Goal: Information Seeking & Learning: Learn about a topic

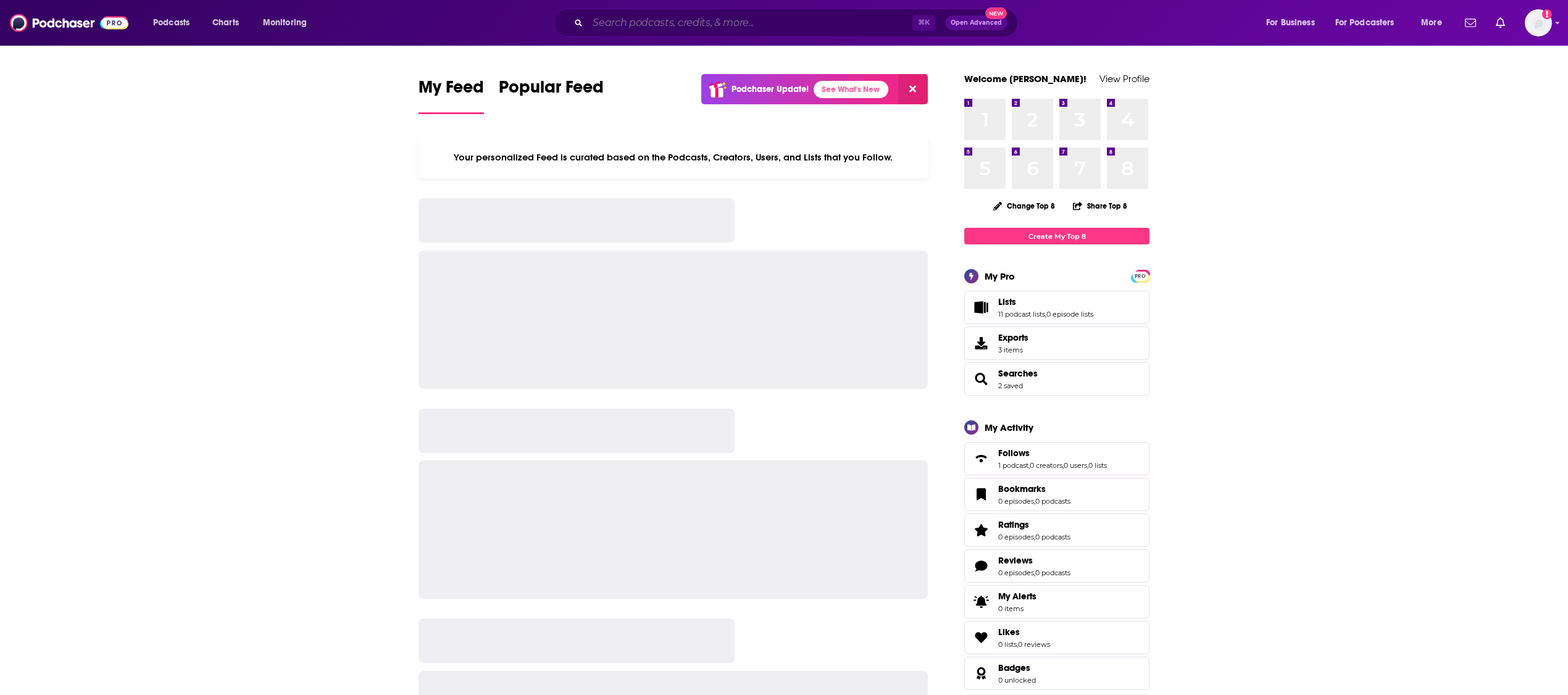
click at [678, 18] on input "Search podcasts, credits, & more..." at bounding box center [750, 22] width 325 height 20
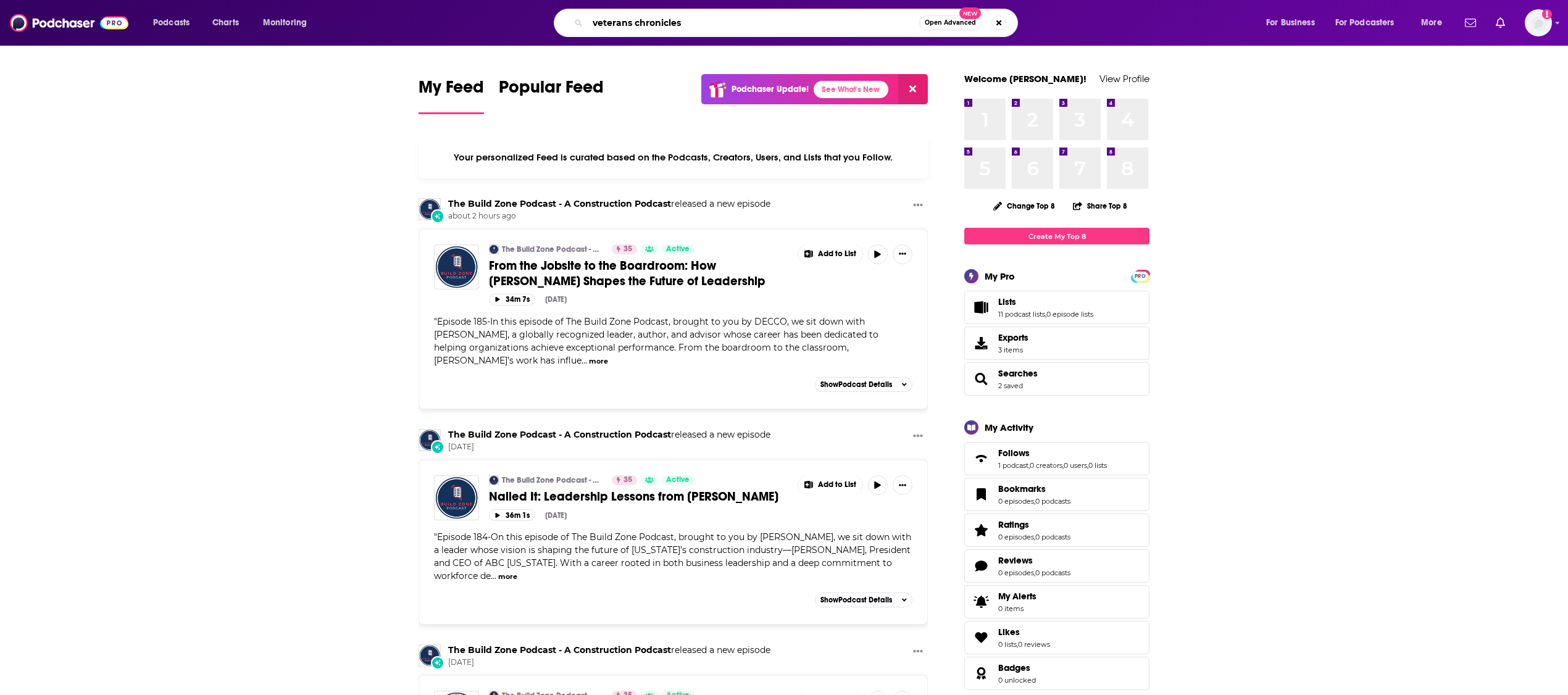
type input "veterans chronicles"
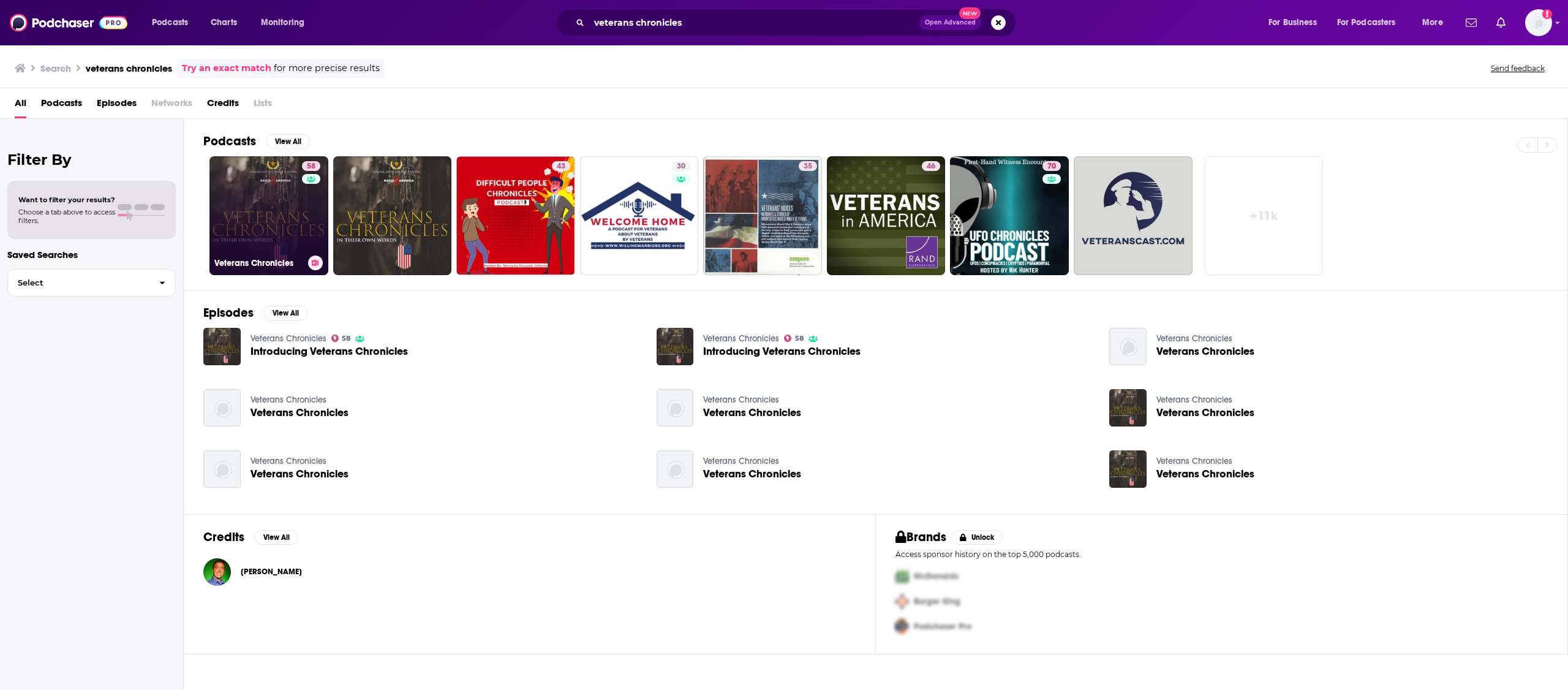
click at [273, 224] on link "58 Veterans Chronicles" at bounding box center [269, 215] width 119 height 119
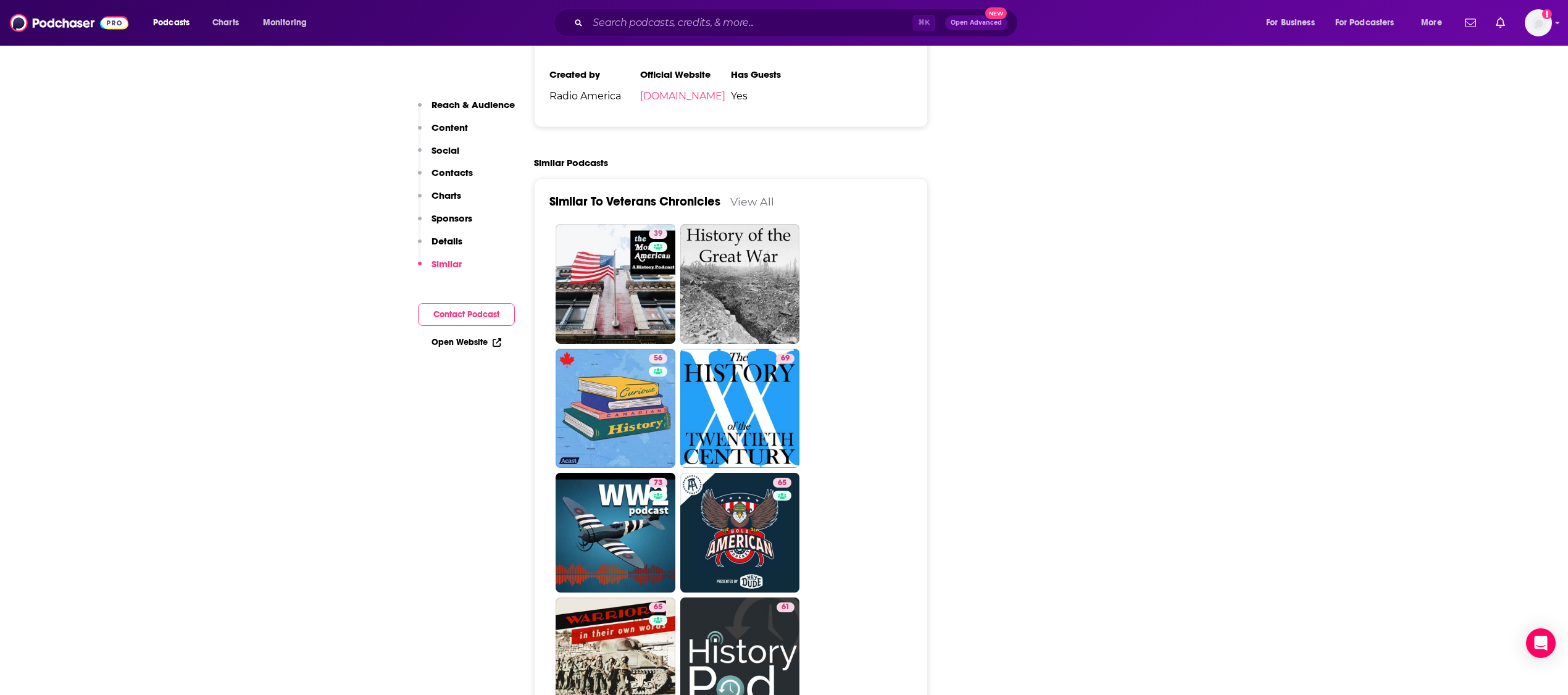
scroll to position [1959, 0]
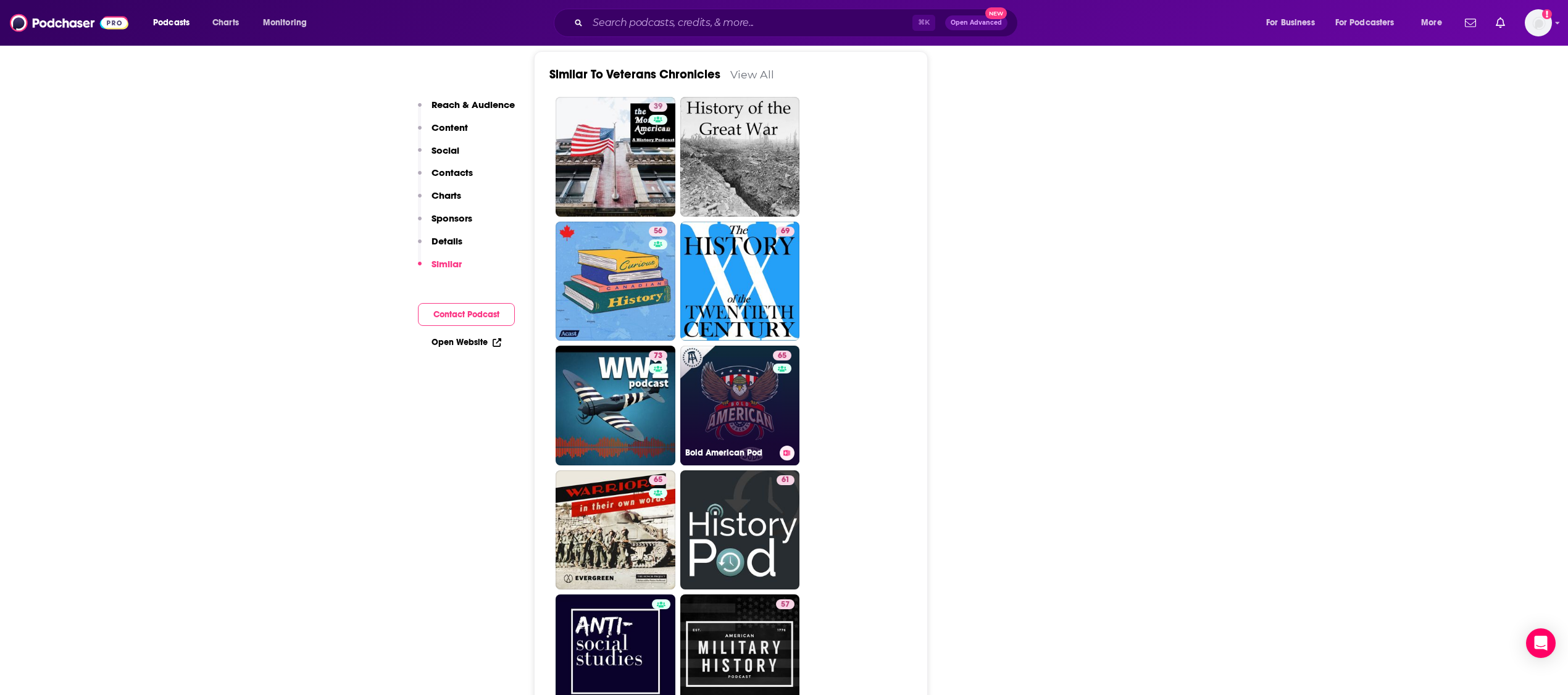
click at [773, 360] on div "65" at bounding box center [784, 398] width 22 height 95
type input "[URL][DOMAIN_NAME]"
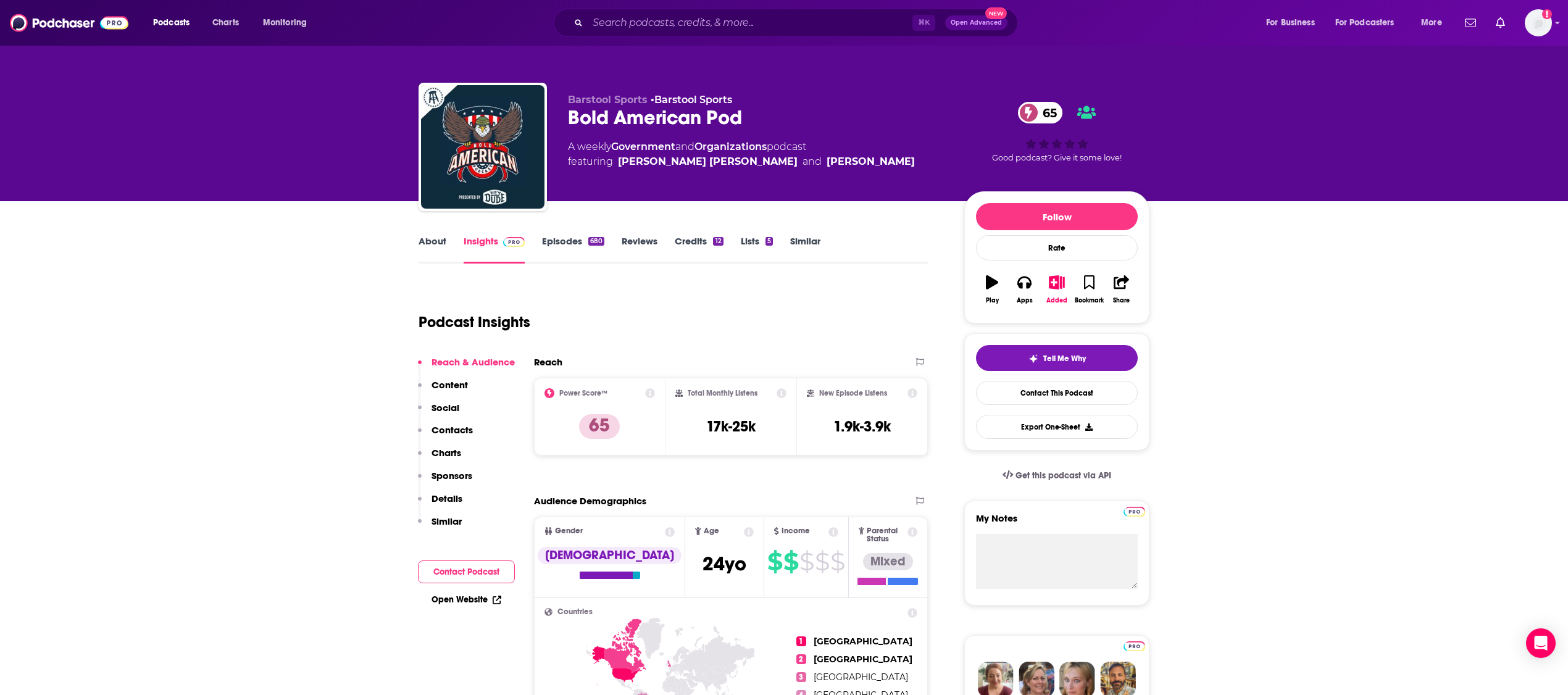
click at [450, 432] on p "Contacts" at bounding box center [452, 430] width 41 height 12
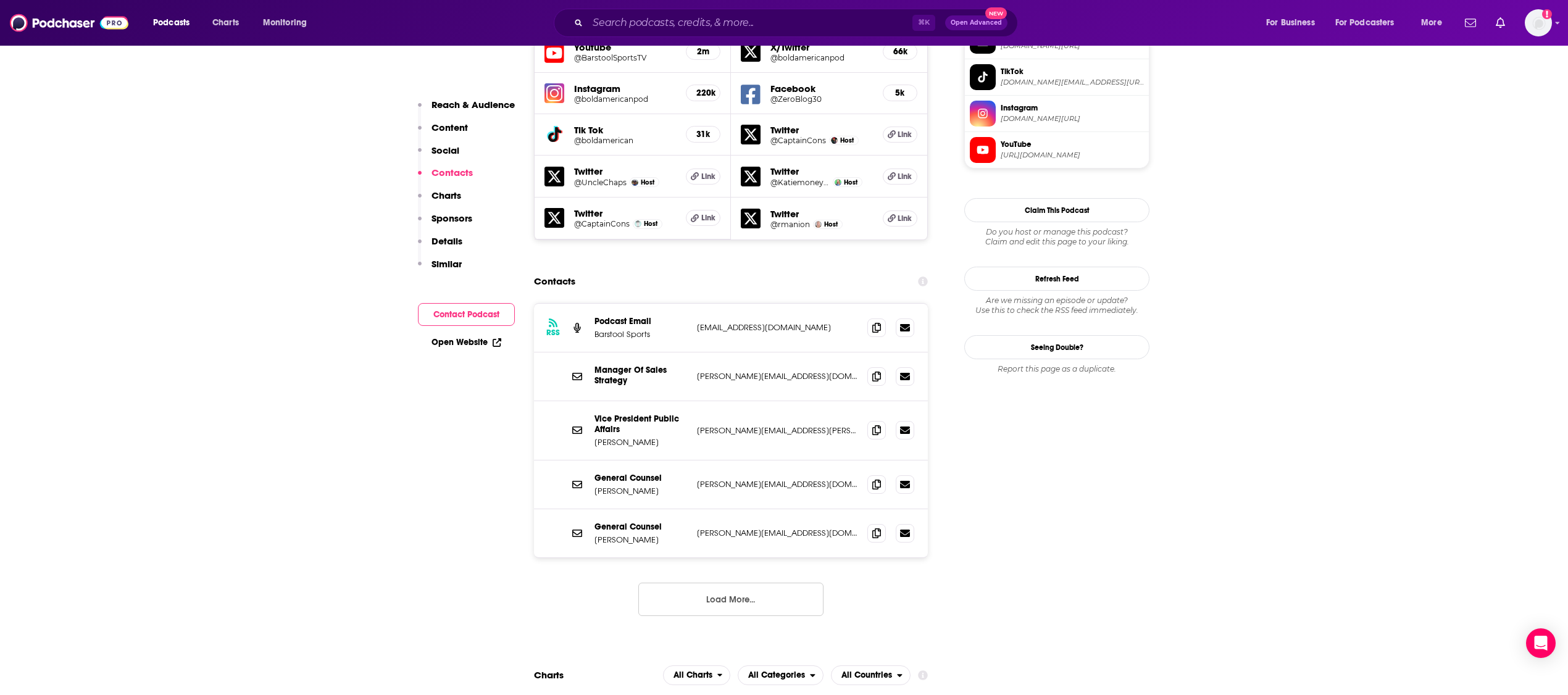
scroll to position [1170, 0]
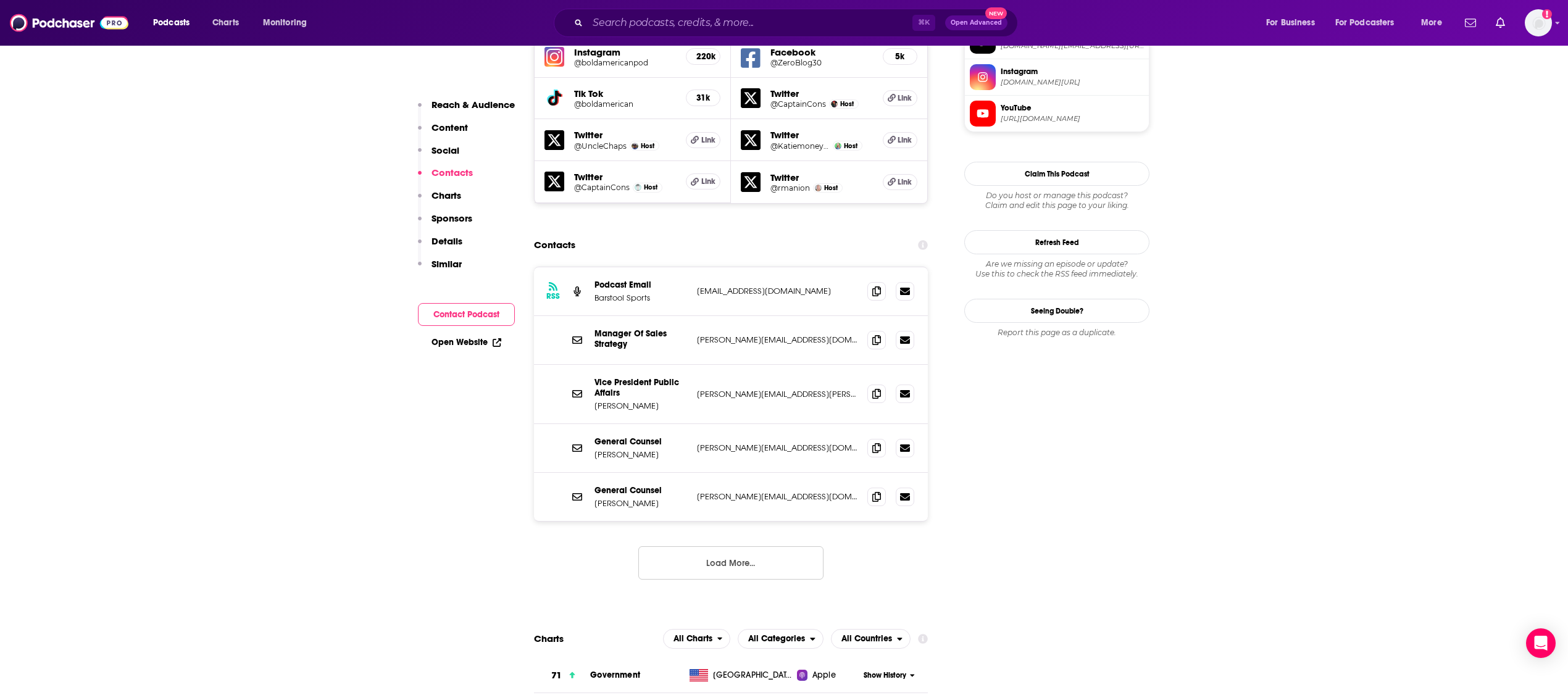
click at [735, 546] on button "Load More..." at bounding box center [731, 563] width 185 height 34
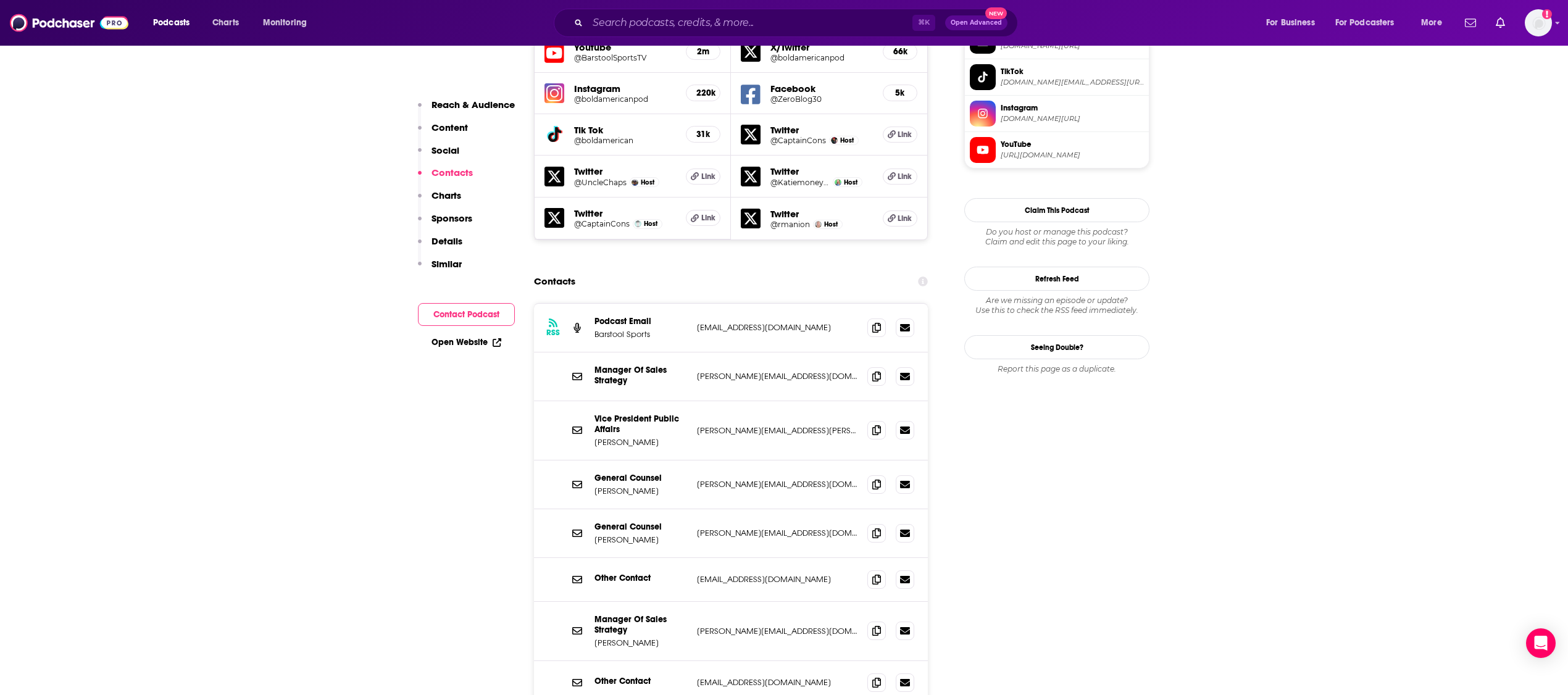
scroll to position [1050, 0]
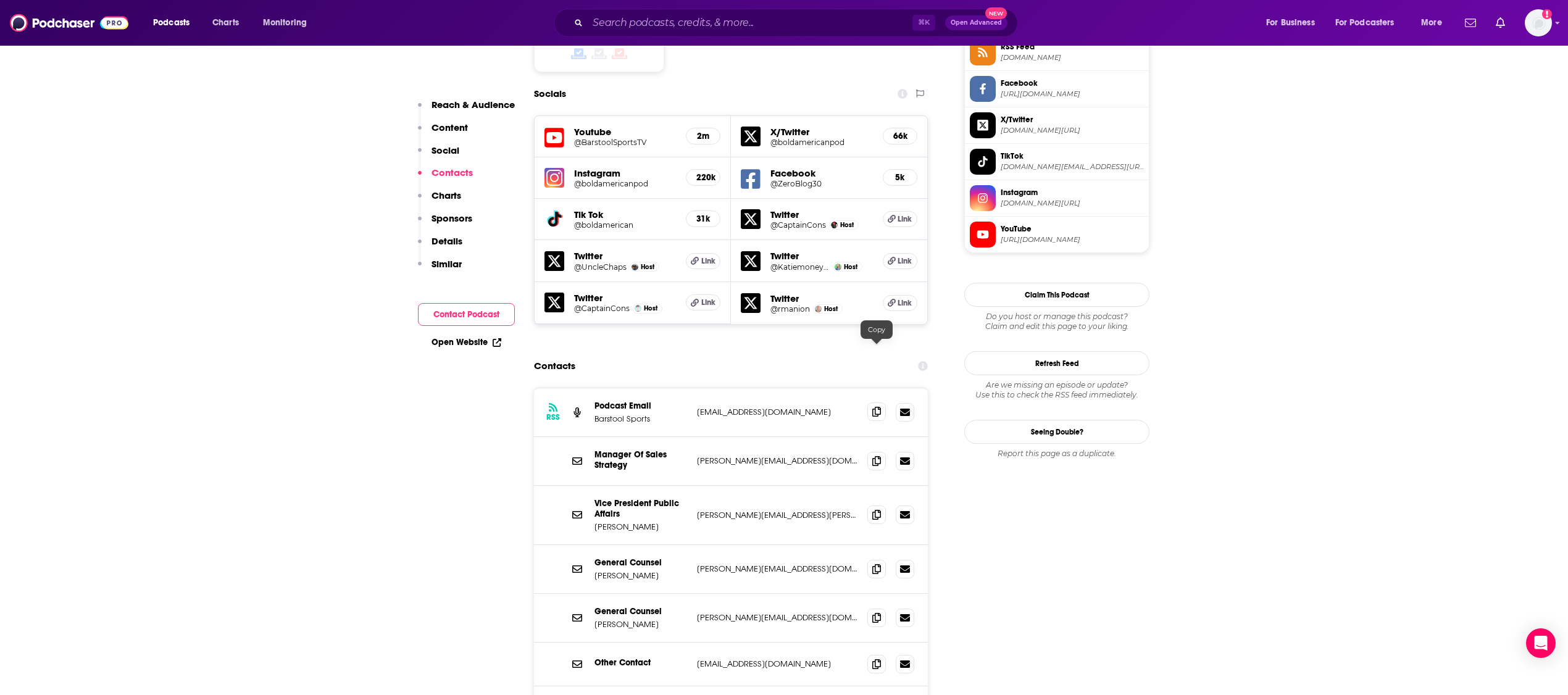
click at [876, 407] on icon at bounding box center [876, 412] width 8 height 10
click at [631, 28] on input "Search podcasts, credits, & more..." at bounding box center [750, 22] width 325 height 20
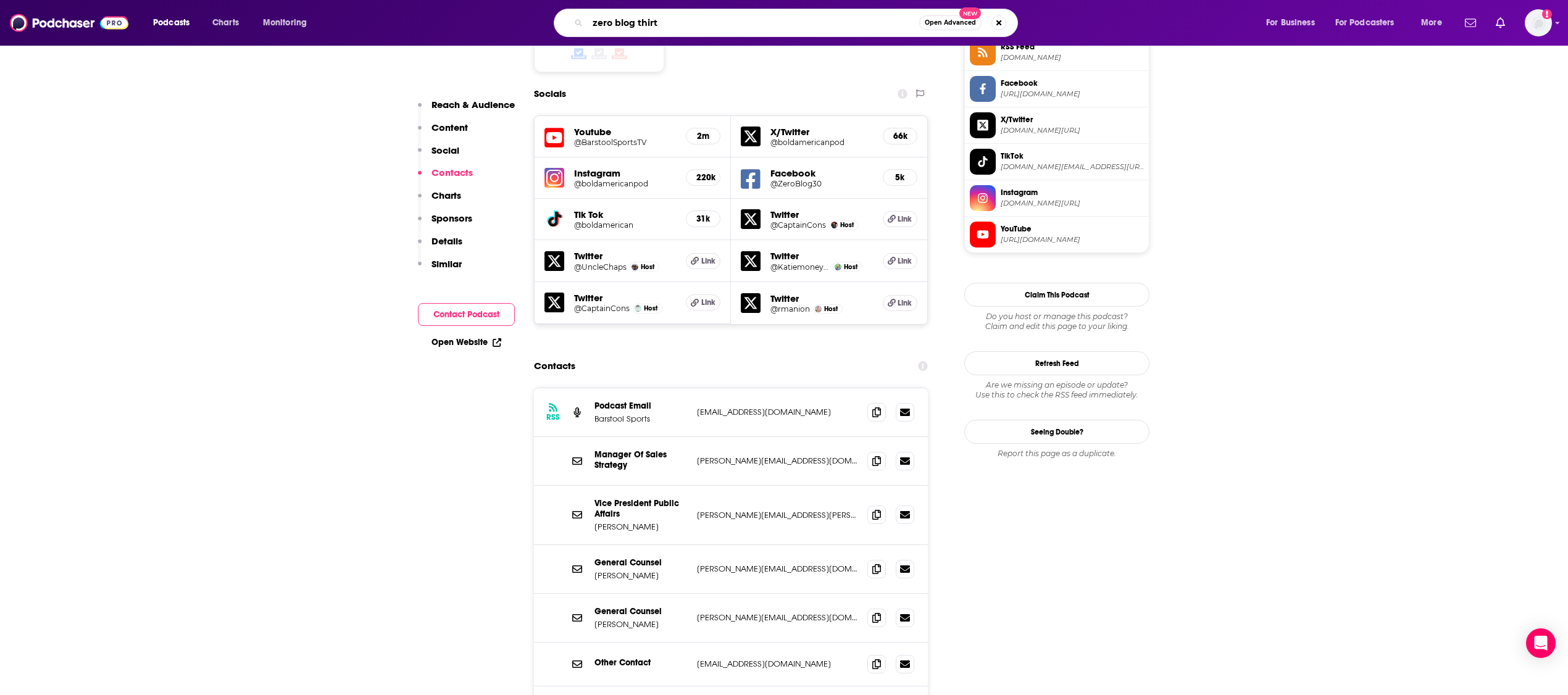
type input "zero blog thirty"
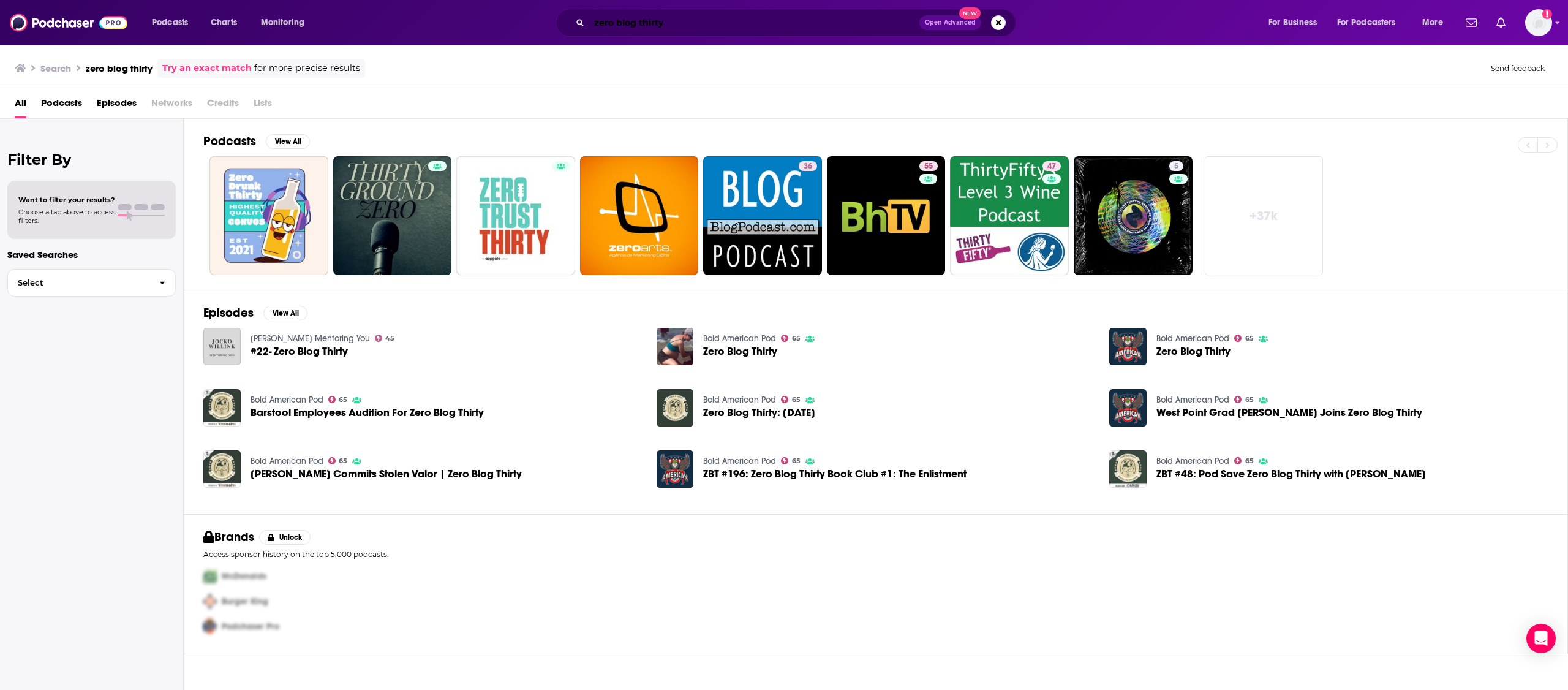
click at [721, 23] on input "zero blog thirty" at bounding box center [754, 22] width 330 height 19
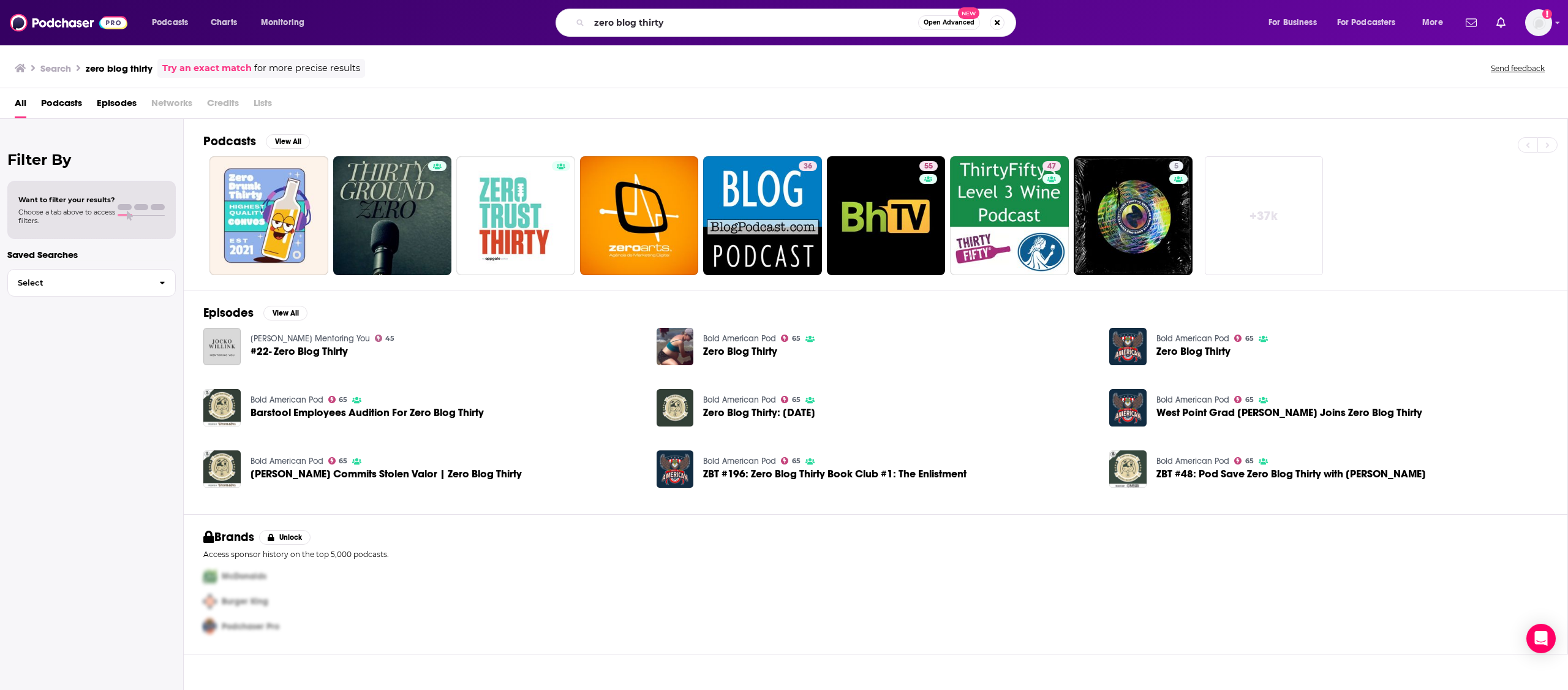
click at [402, 411] on span "Barstool Employees Audition For Zero Blog Thirty" at bounding box center [367, 412] width 233 height 10
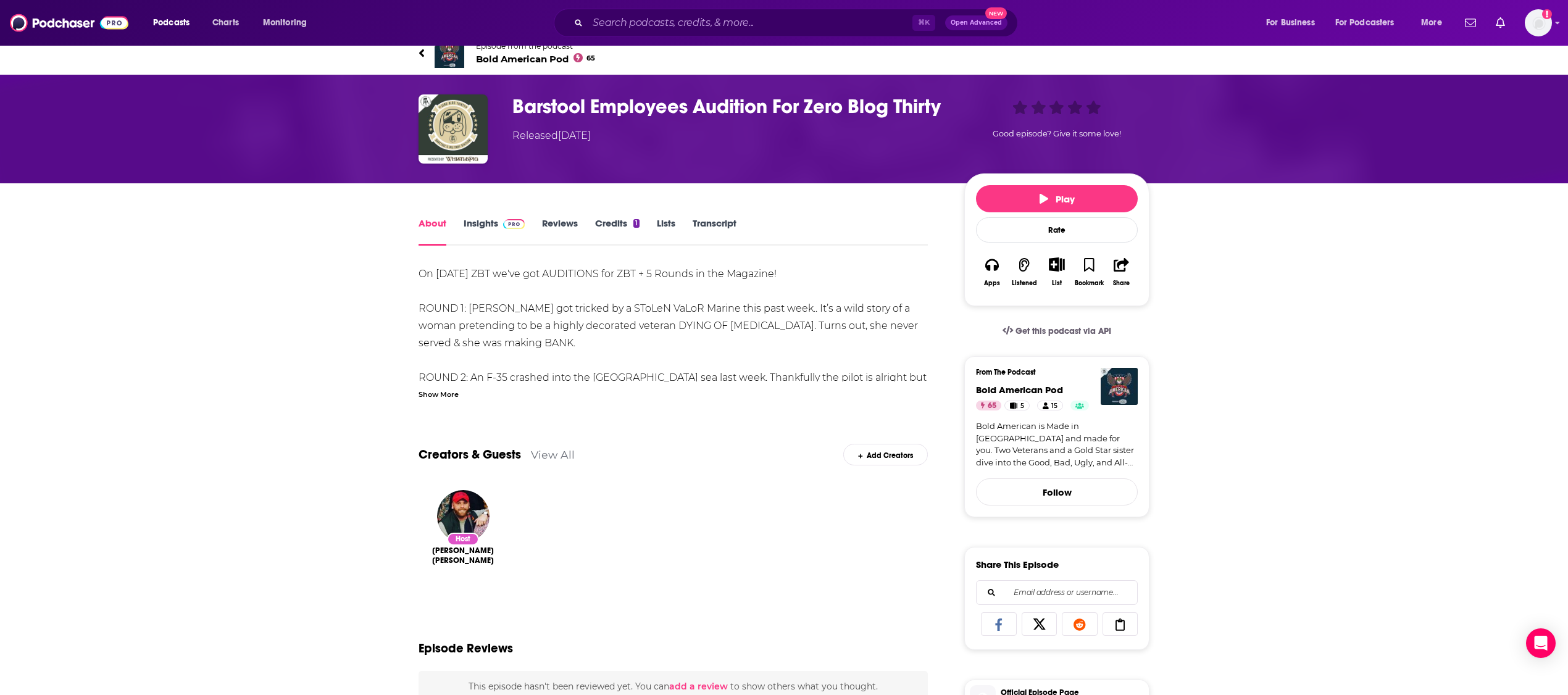
scroll to position [31, 0]
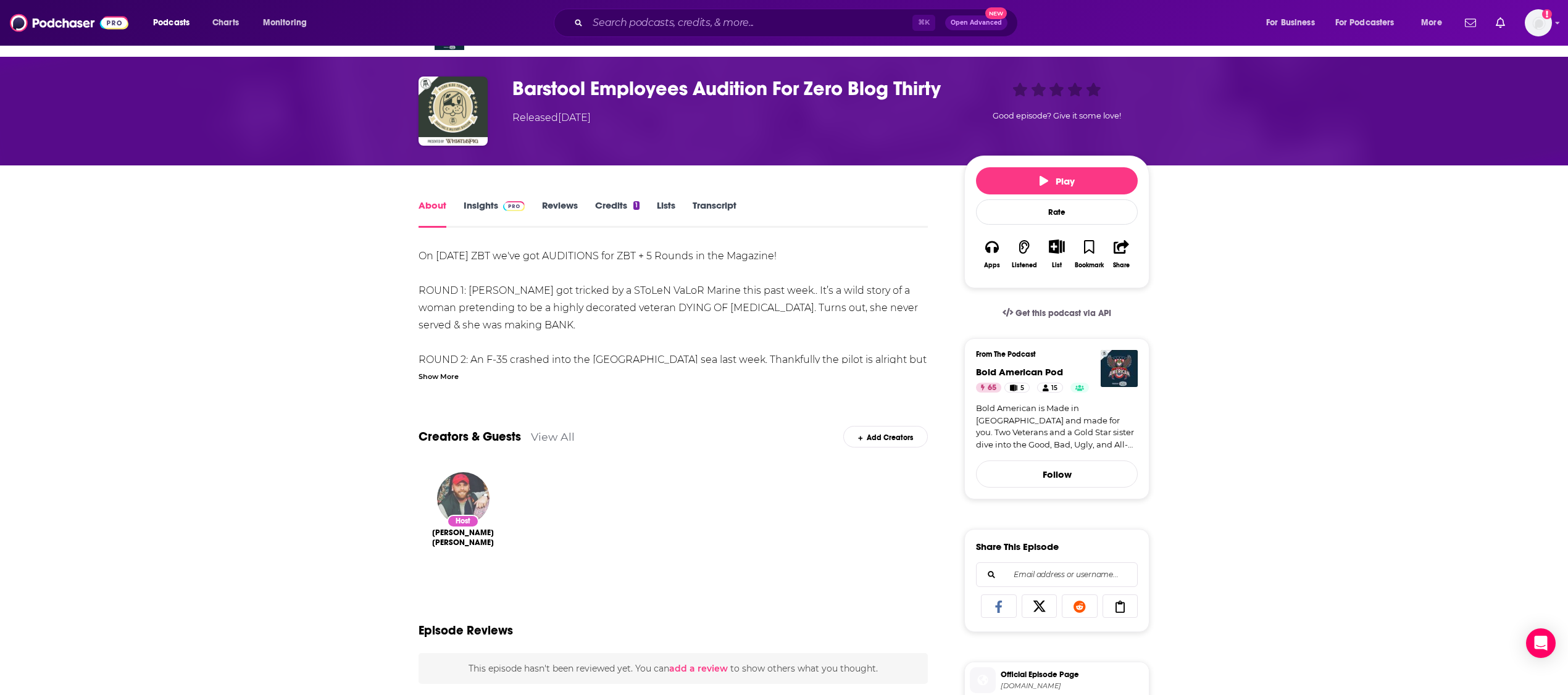
click at [469, 491] on img "Connor Crehan" at bounding box center [463, 498] width 53 height 53
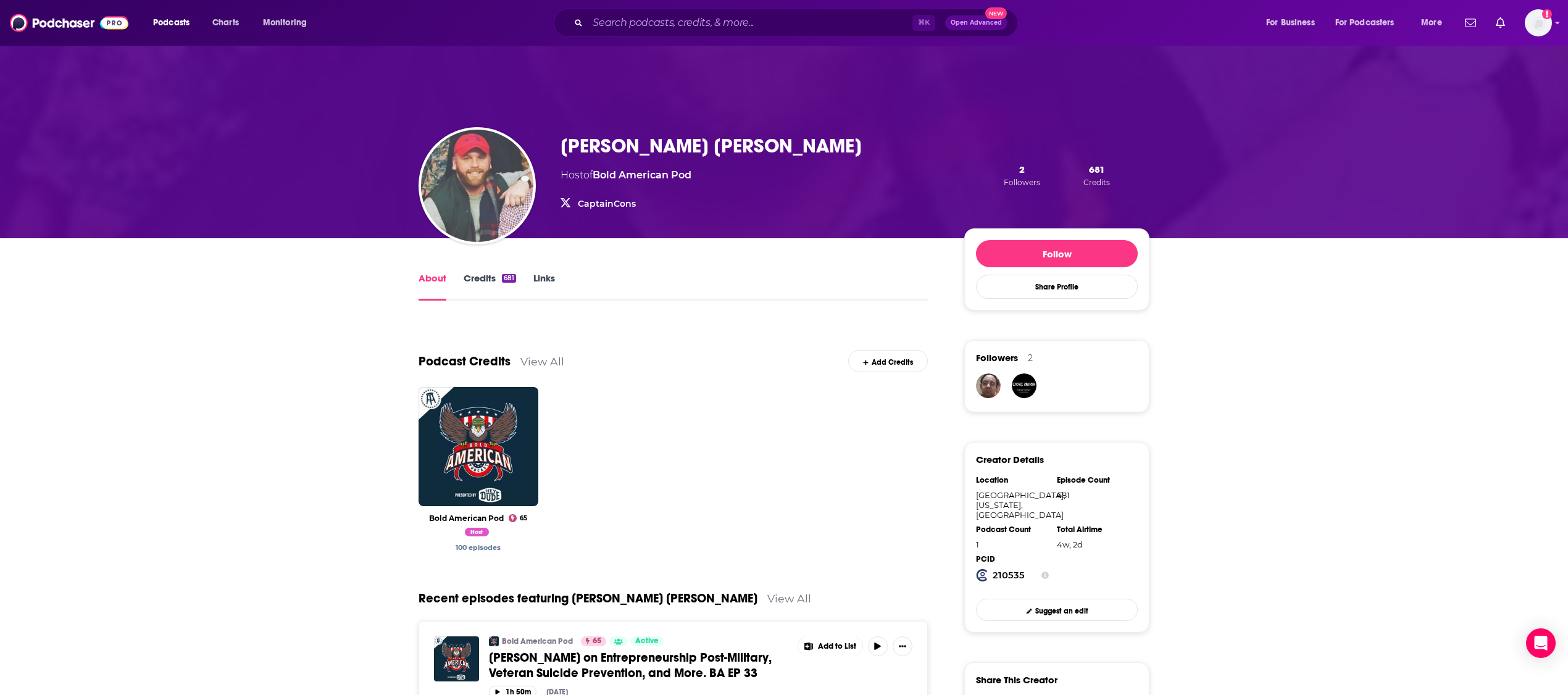
click at [471, 182] on img "Connor Crehan" at bounding box center [477, 186] width 112 height 112
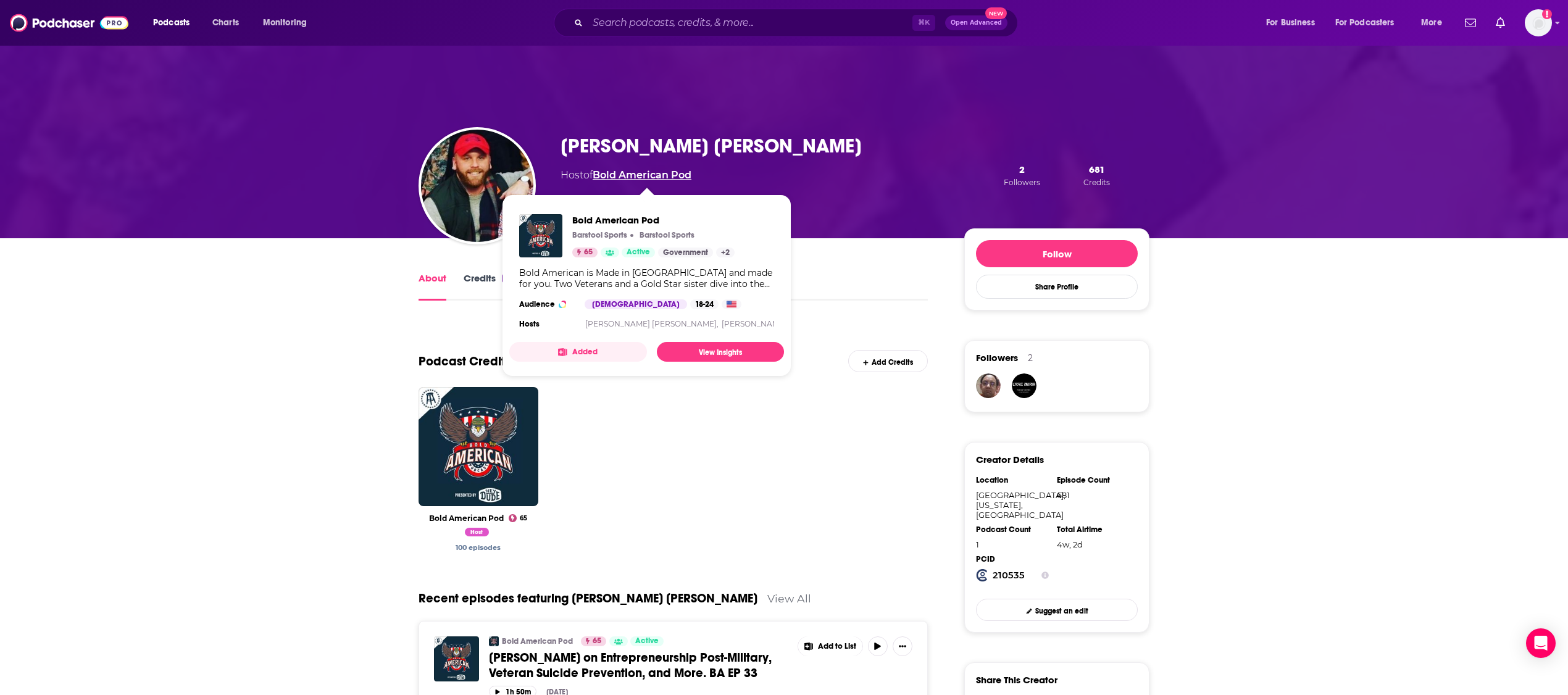
click at [659, 177] on link "Bold American Pod" at bounding box center [642, 175] width 99 height 12
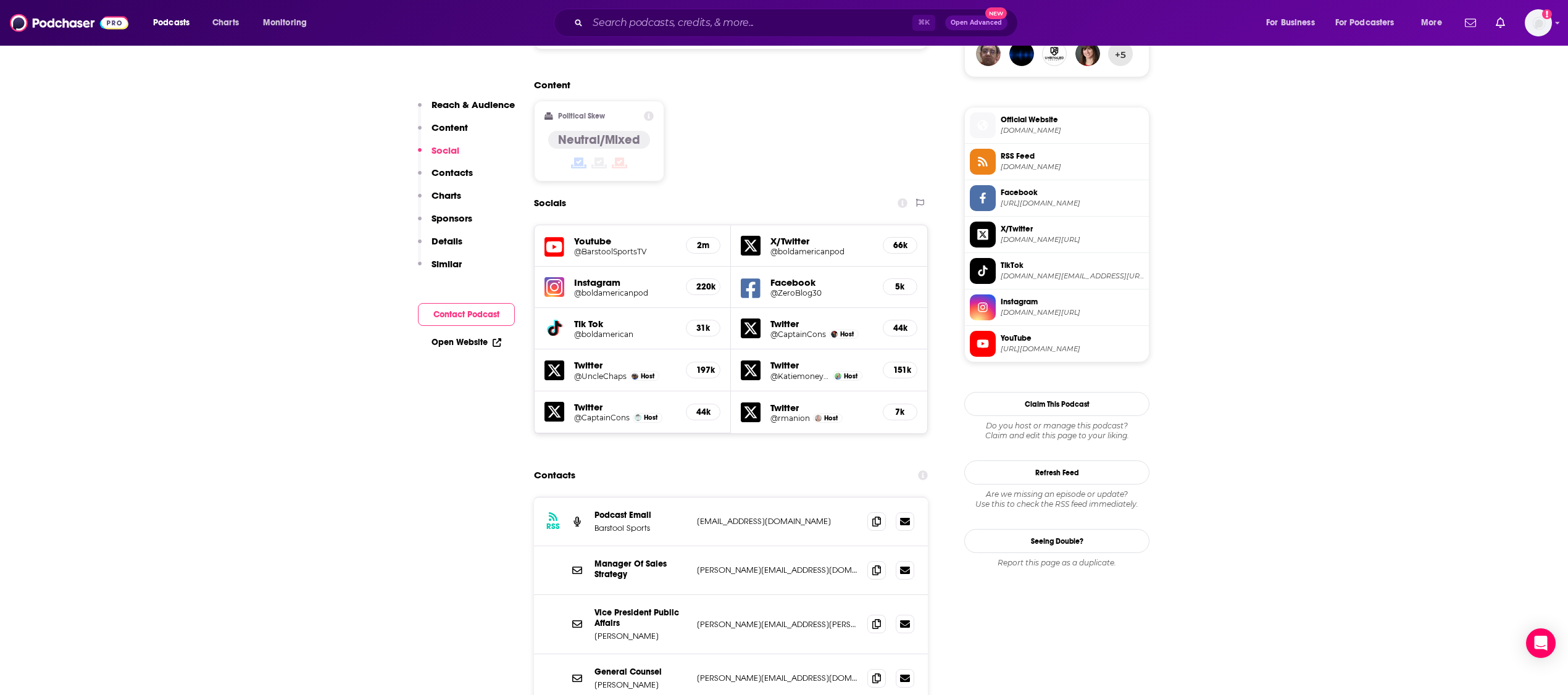
scroll to position [1048, 0]
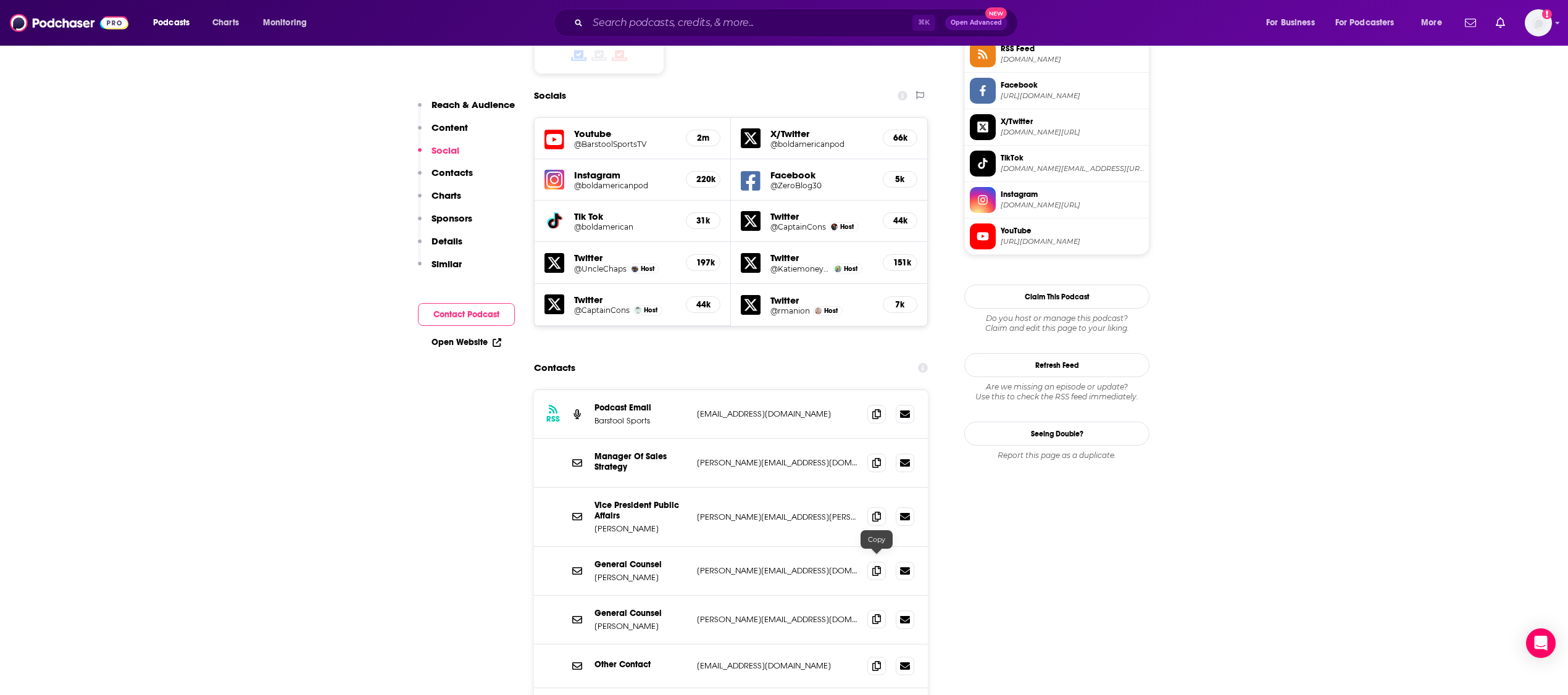
click at [878, 614] on icon at bounding box center [876, 619] width 8 height 10
